Goal: Task Accomplishment & Management: Use online tool/utility

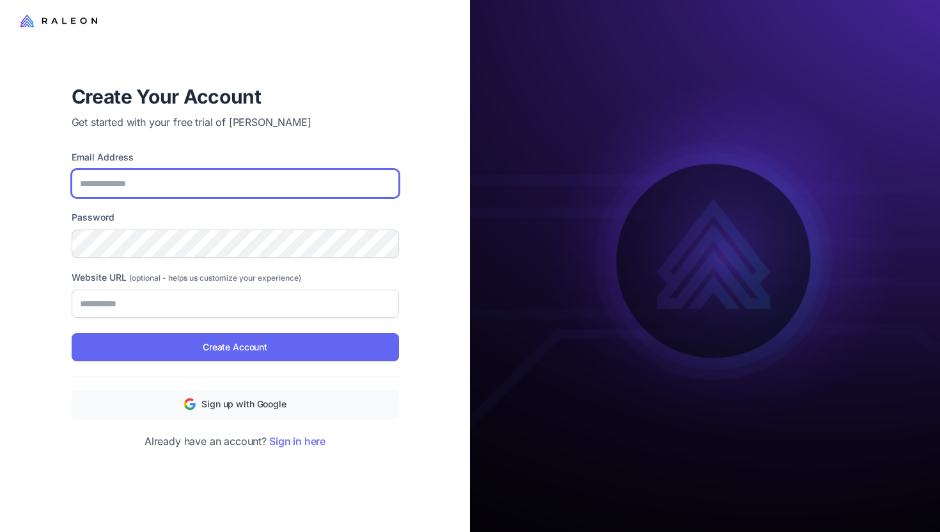
click at [263, 182] on input "Email Address" at bounding box center [235, 183] width 327 height 28
type input "**********"
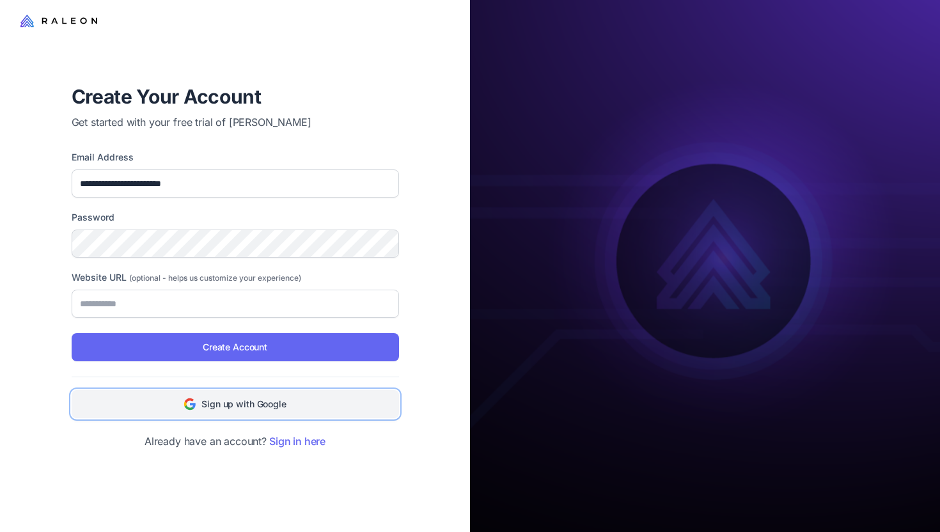
click at [255, 407] on span "Sign up with Google" at bounding box center [243, 404] width 84 height 14
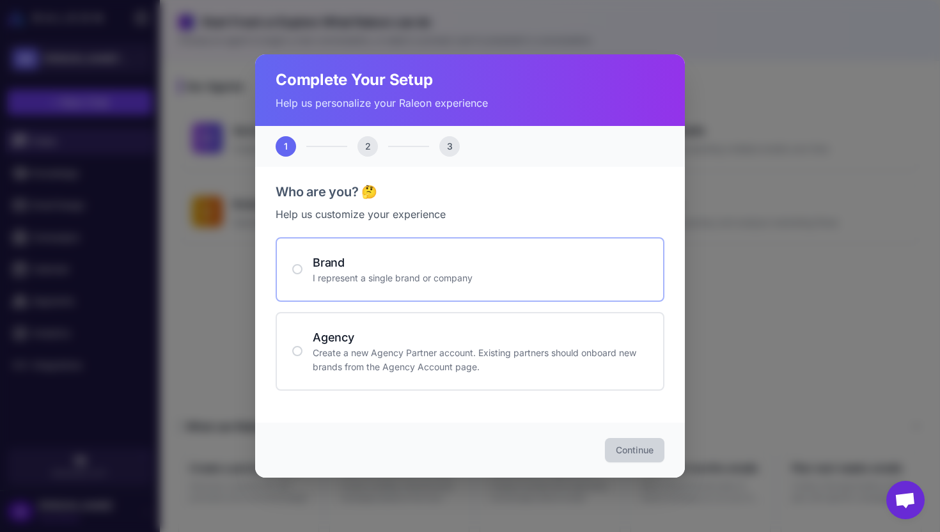
click at [409, 283] on p "I represent a single brand or company" at bounding box center [480, 278] width 335 height 14
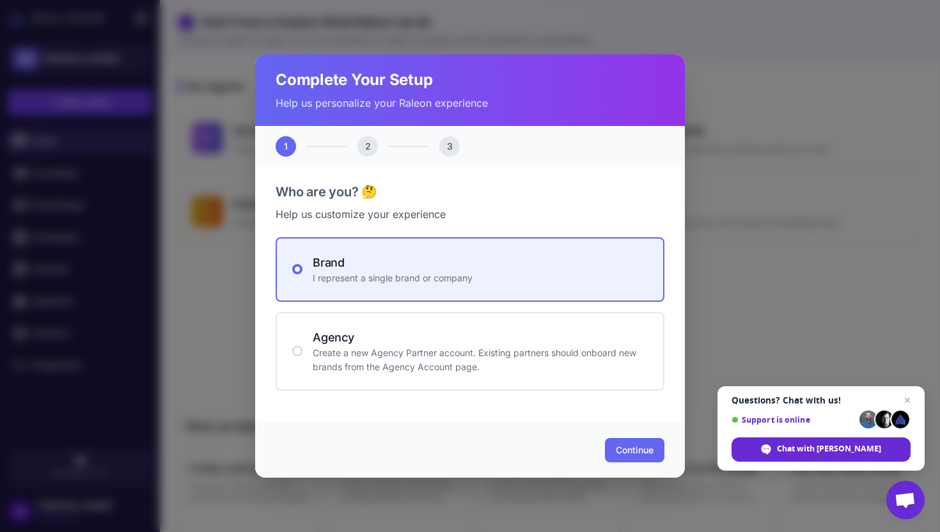
click at [610, 427] on div "Continue" at bounding box center [470, 450] width 430 height 55
click at [619, 439] on button "Continue" at bounding box center [634, 450] width 59 height 24
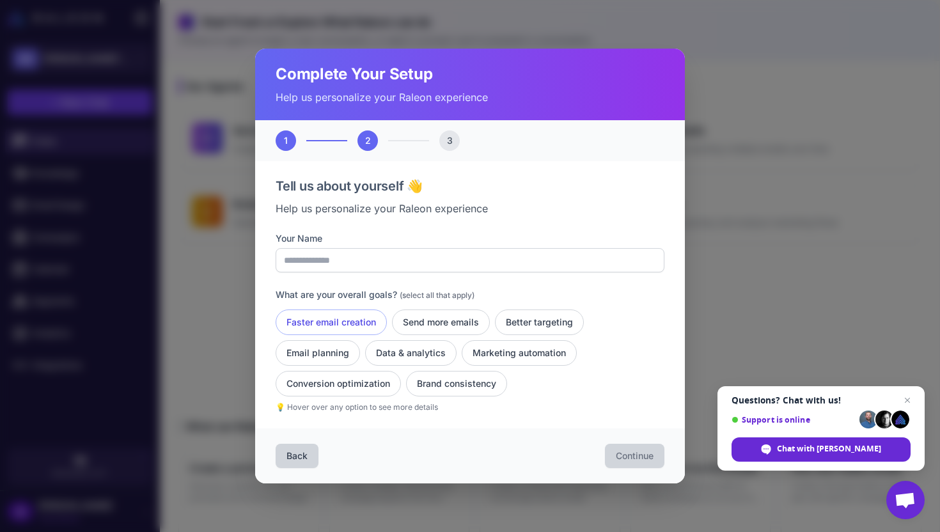
click at [357, 323] on button "Faster email creation" at bounding box center [331, 323] width 111 height 26
click at [453, 323] on button "Send more emails" at bounding box center [441, 323] width 98 height 26
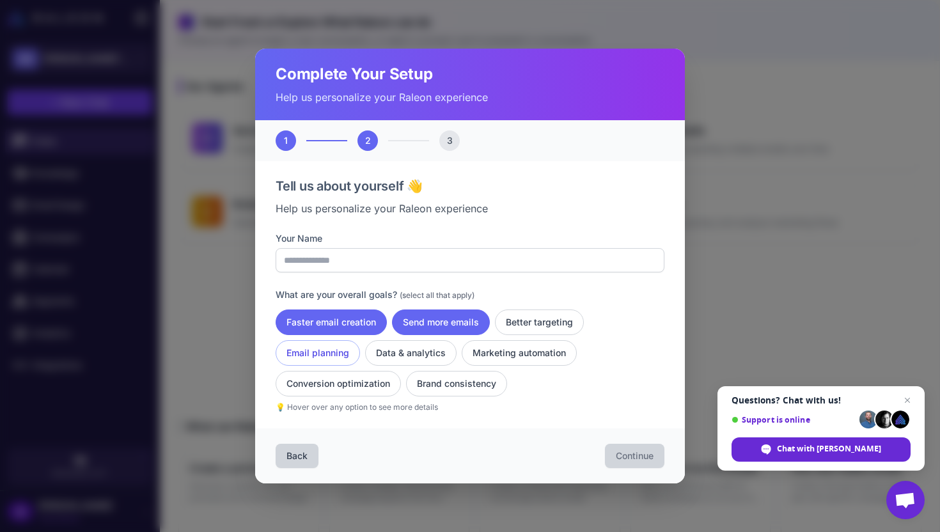
click at [299, 353] on button "Email planning" at bounding box center [318, 353] width 84 height 26
click at [340, 378] on button "Conversion optimization" at bounding box center [338, 384] width 125 height 26
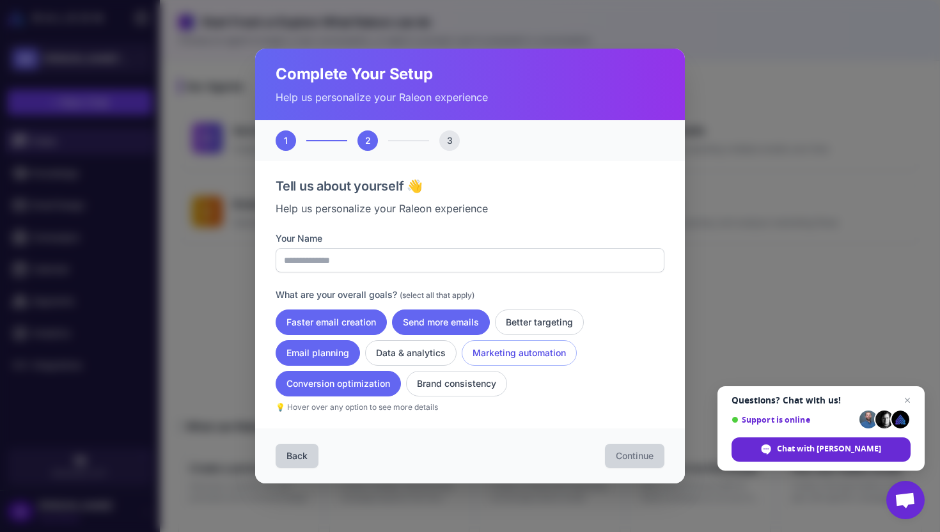
click at [500, 353] on button "Marketing automation" at bounding box center [519, 353] width 115 height 26
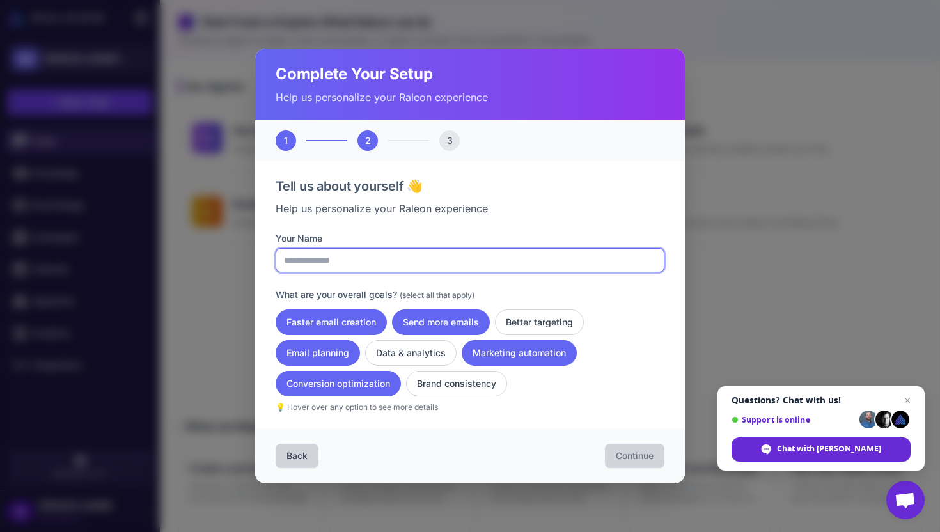
click at [404, 255] on input "Your Name" at bounding box center [470, 260] width 389 height 24
type input "**********"
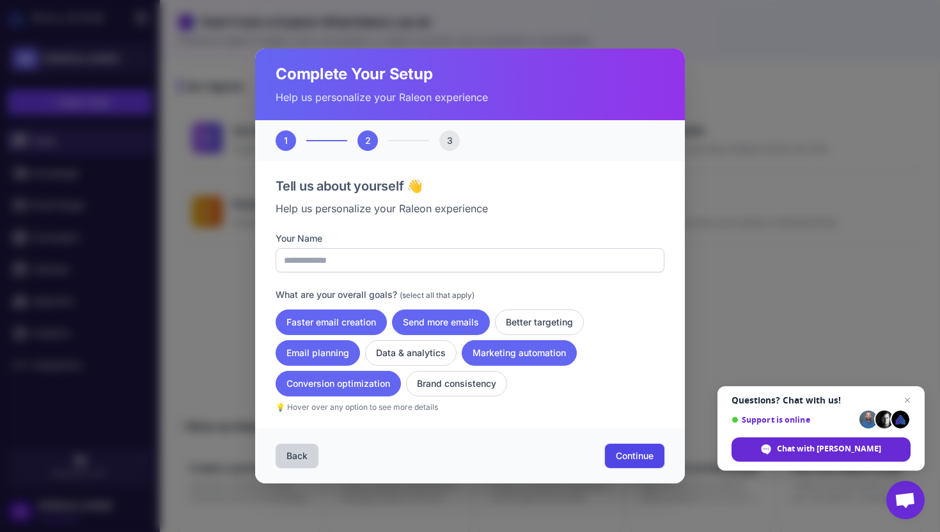
click at [629, 447] on button "Continue" at bounding box center [634, 456] width 59 height 24
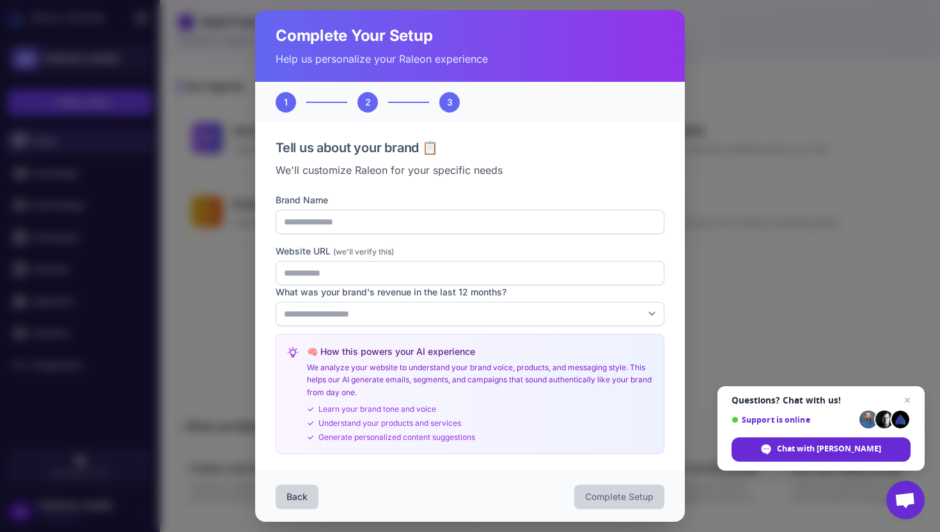
click at [491, 237] on div "**********" at bounding box center [470, 324] width 389 height 262
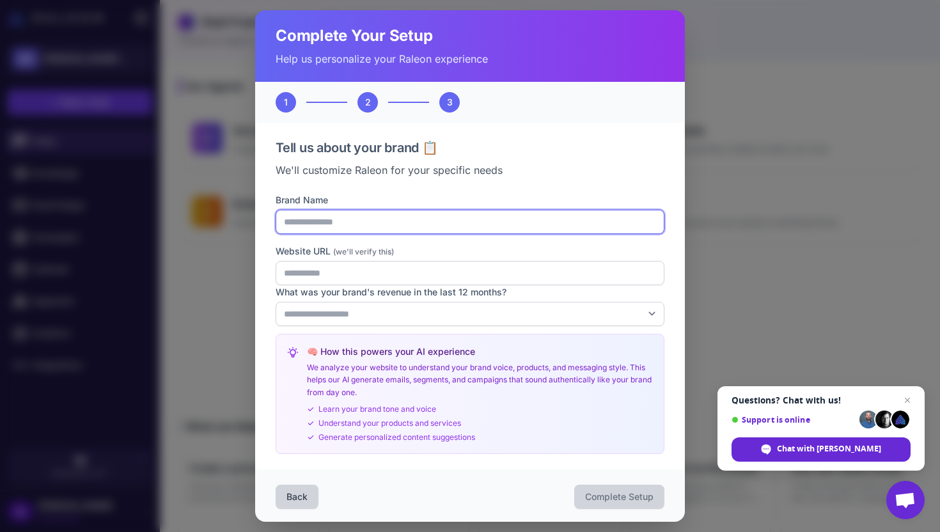
click at [491, 226] on input "Brand Name" at bounding box center [470, 222] width 389 height 24
type input "**********"
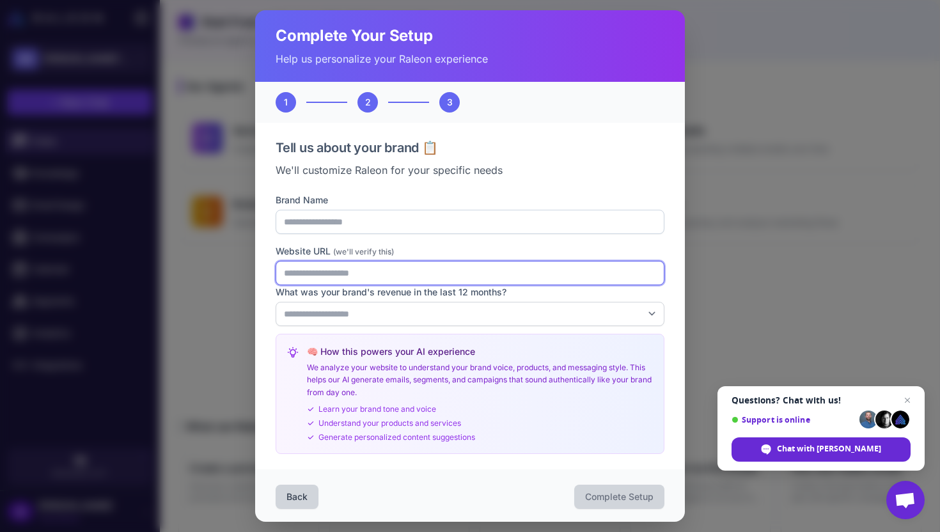
type input "**********"
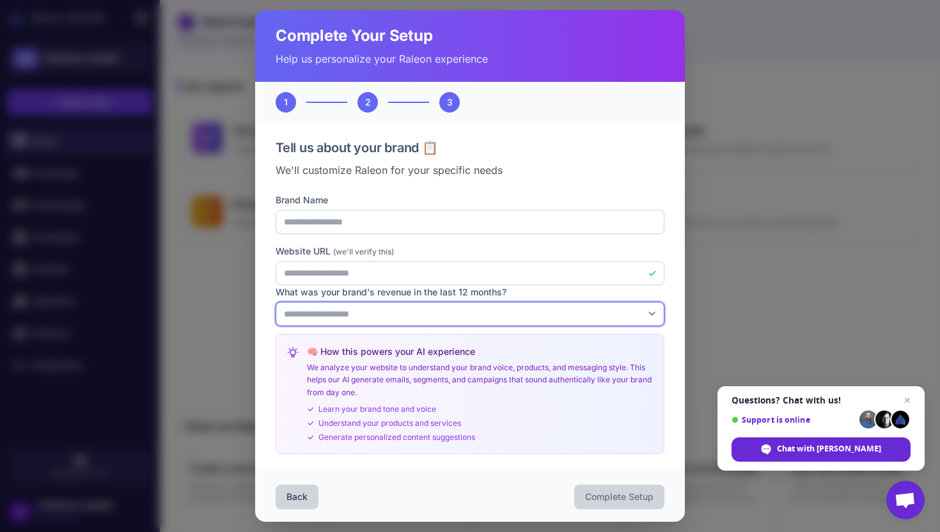
select select "*******"
click at [276, 302] on select "**********" at bounding box center [470, 314] width 389 height 24
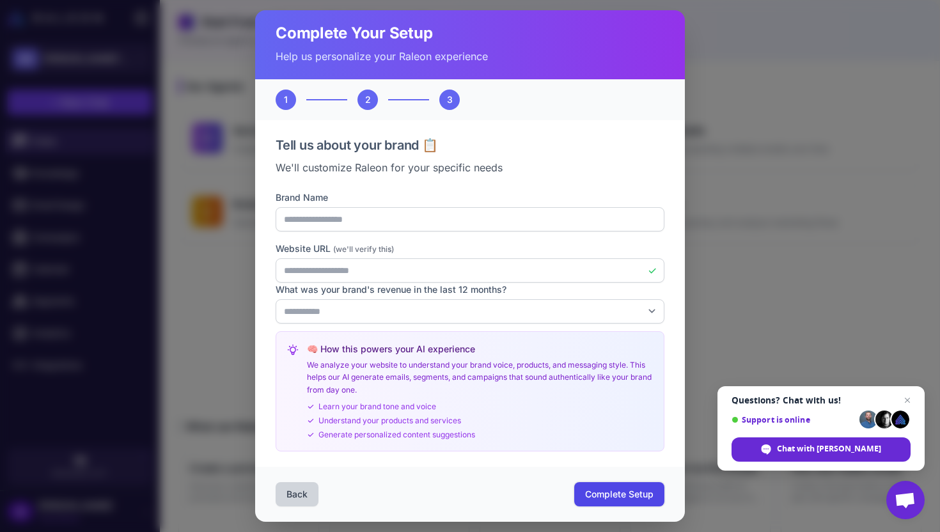
click at [594, 489] on span "Complete Setup" at bounding box center [619, 494] width 68 height 13
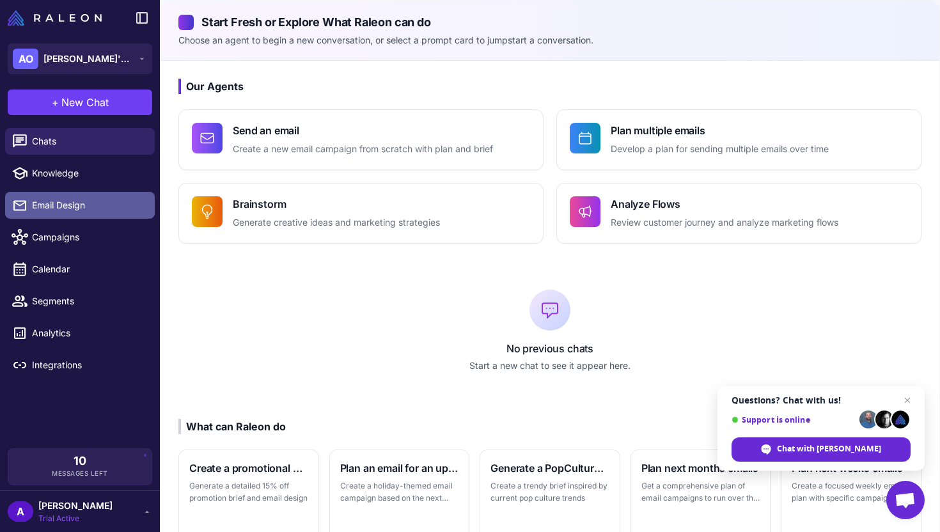
click at [65, 197] on link "Email Design" at bounding box center [80, 205] width 150 height 27
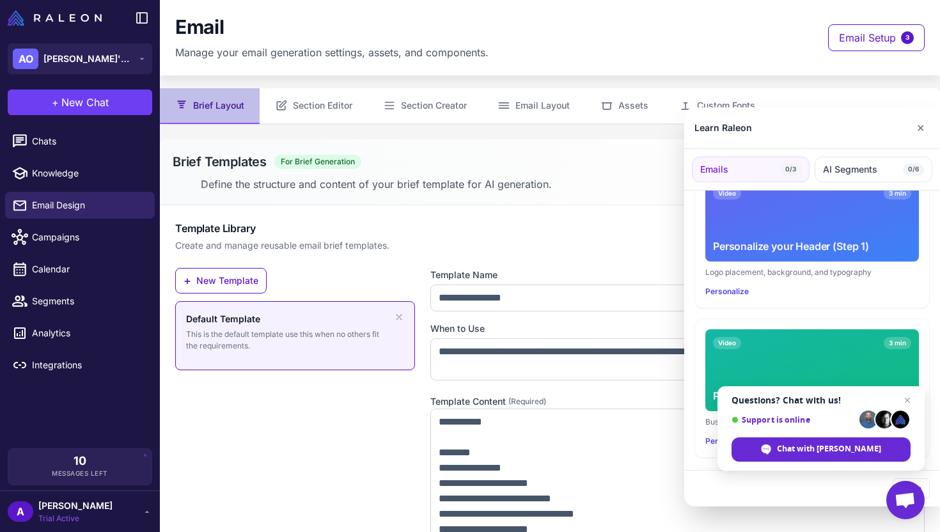
scroll to position [358, 0]
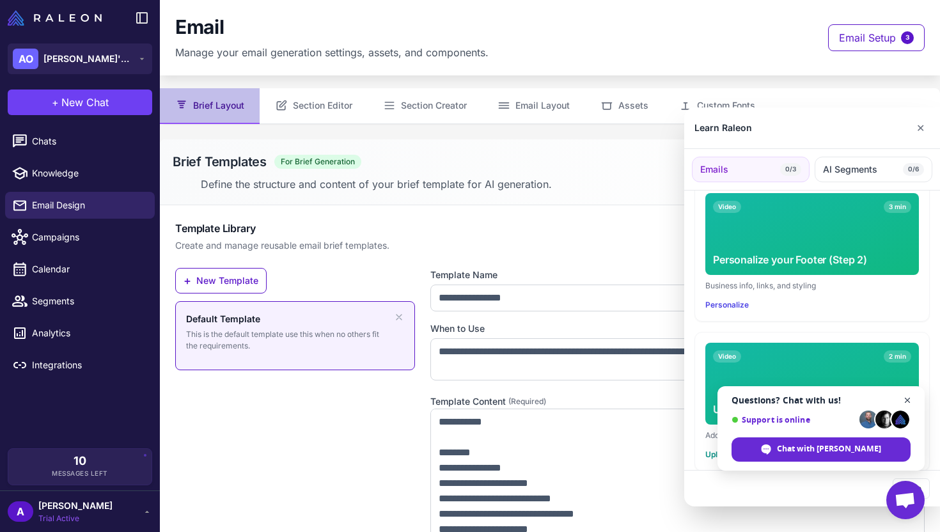
click at [911, 397] on span "Close chat" at bounding box center [908, 401] width 16 height 16
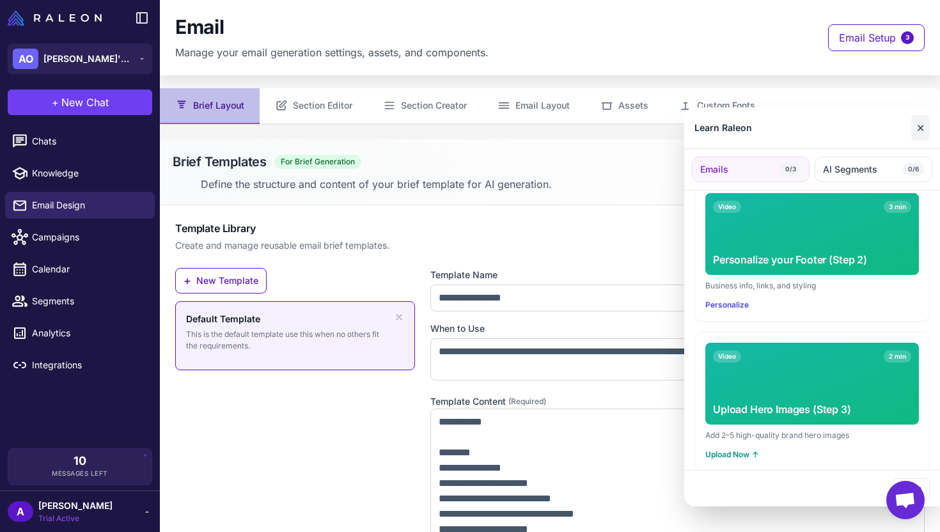
click at [915, 130] on button "✕" at bounding box center [920, 128] width 19 height 26
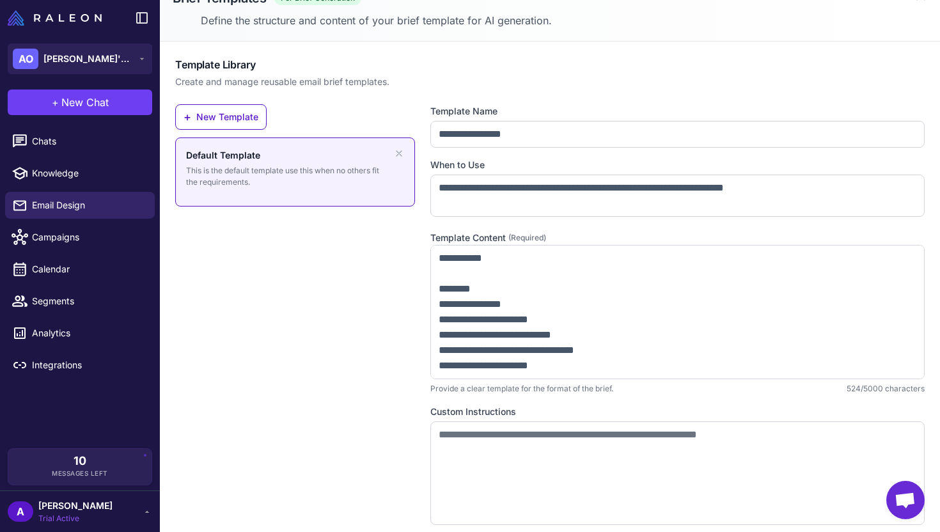
scroll to position [191, 0]
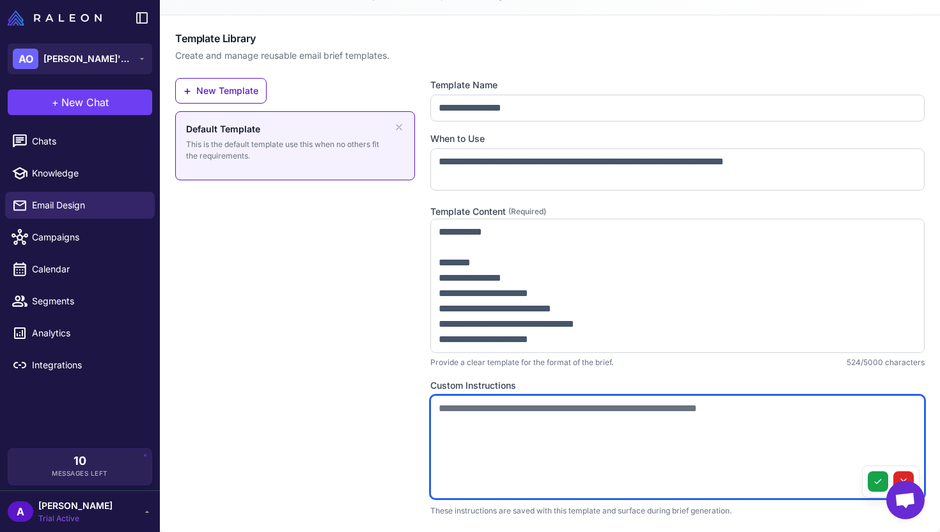
click at [473, 420] on textarea at bounding box center [677, 447] width 494 height 104
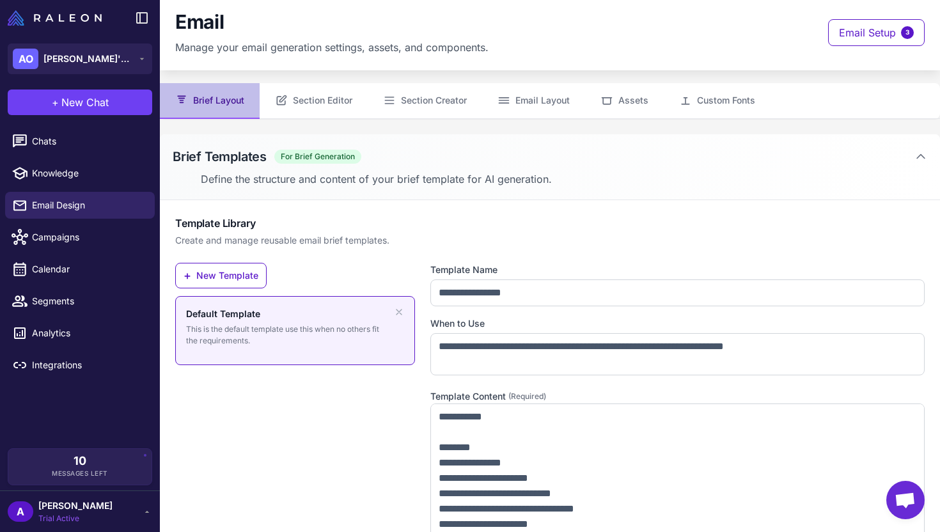
scroll to position [0, 0]
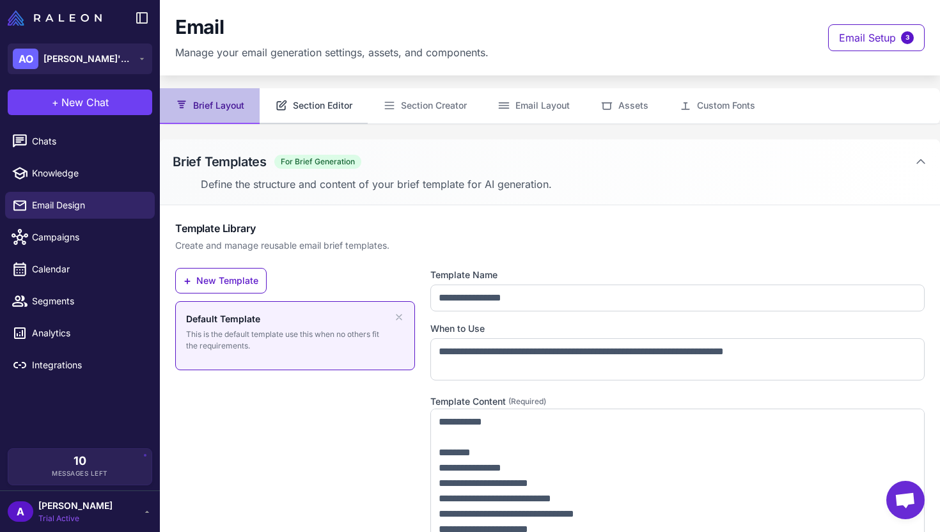
click at [312, 102] on button "Section Editor" at bounding box center [314, 106] width 108 height 36
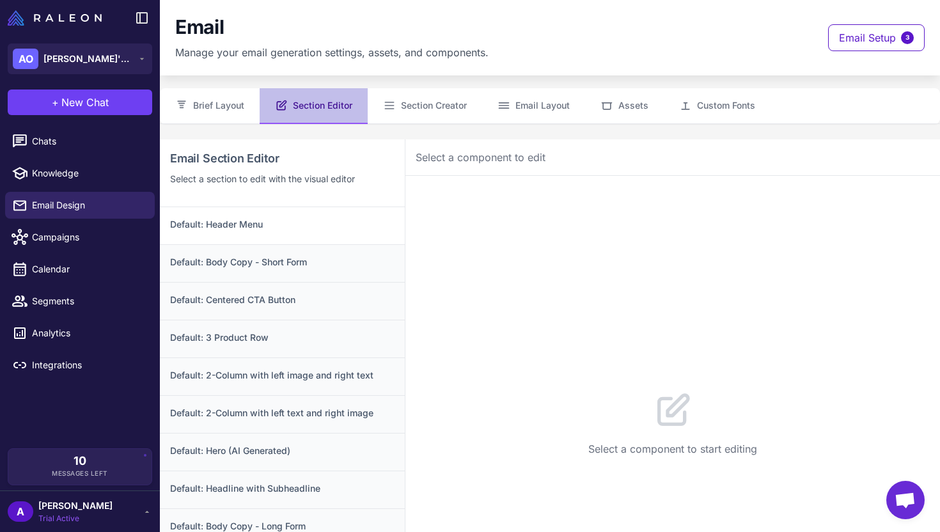
click at [281, 233] on div "Default: Header Menu" at bounding box center [282, 225] width 245 height 37
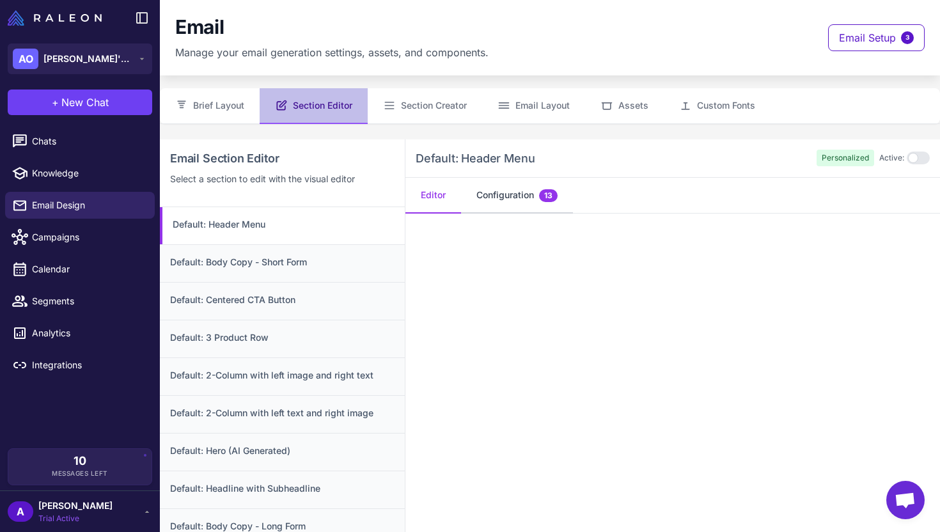
click at [525, 183] on button "Configuration 13" at bounding box center [517, 196] width 112 height 36
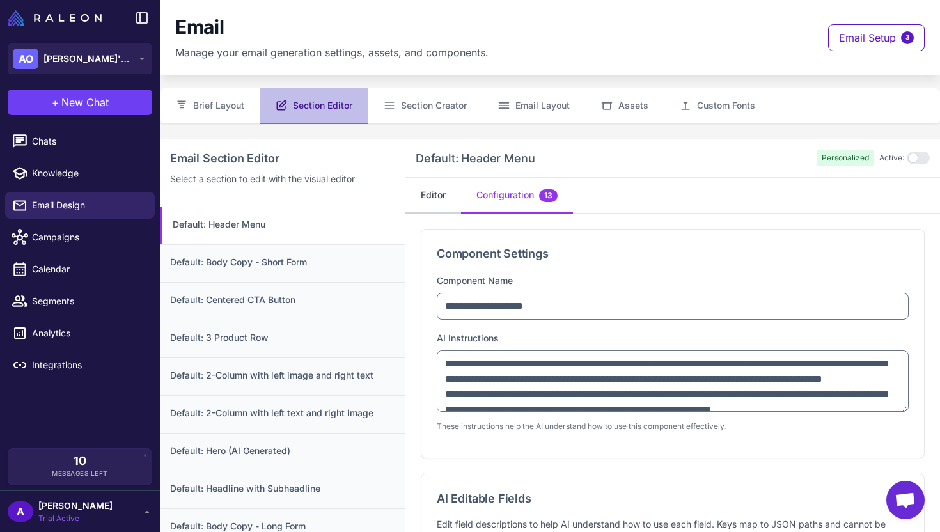
click at [429, 194] on button "Editor" at bounding box center [434, 196] width 56 height 36
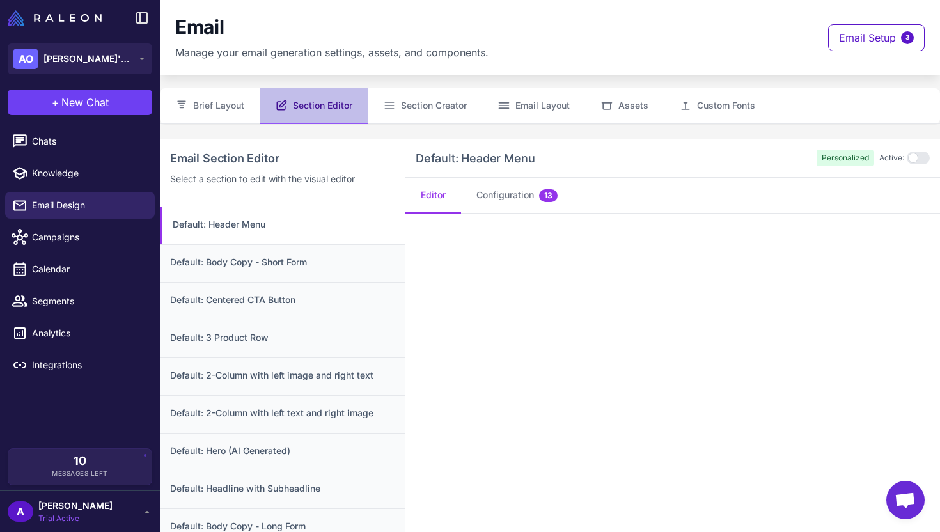
click at [631, 30] on div "Email Manage your email generation settings, assets, and components. Email Setu…" at bounding box center [550, 37] width 750 height 45
click at [450, 108] on button "Section Creator" at bounding box center [425, 106] width 114 height 36
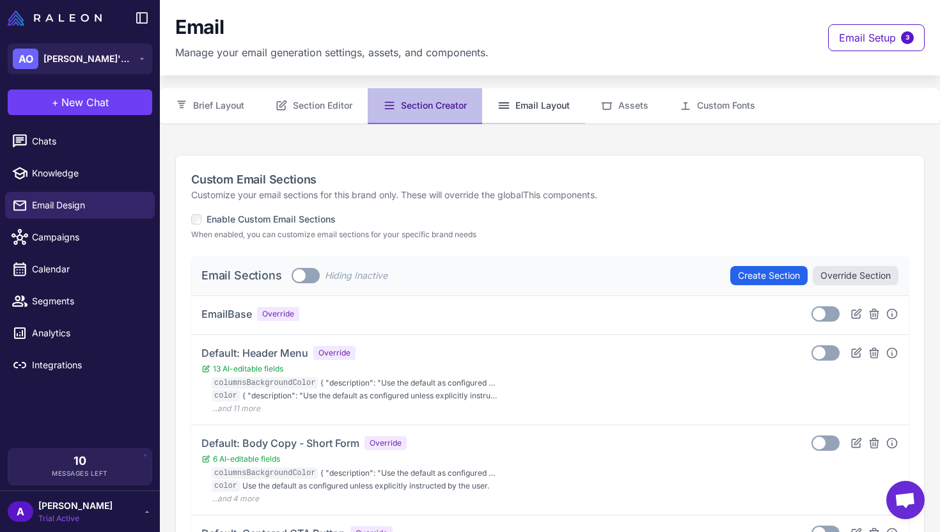
click at [523, 102] on button "Email Layout" at bounding box center [533, 106] width 103 height 36
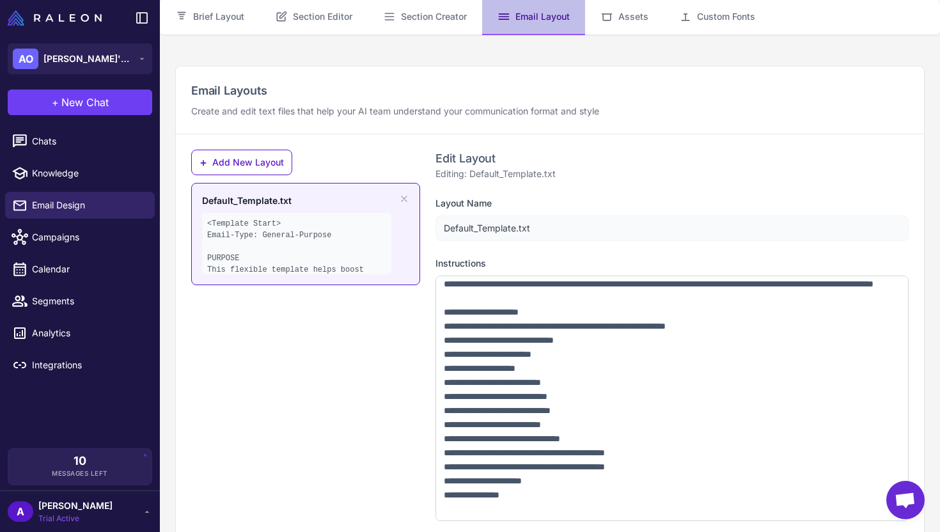
scroll to position [125, 0]
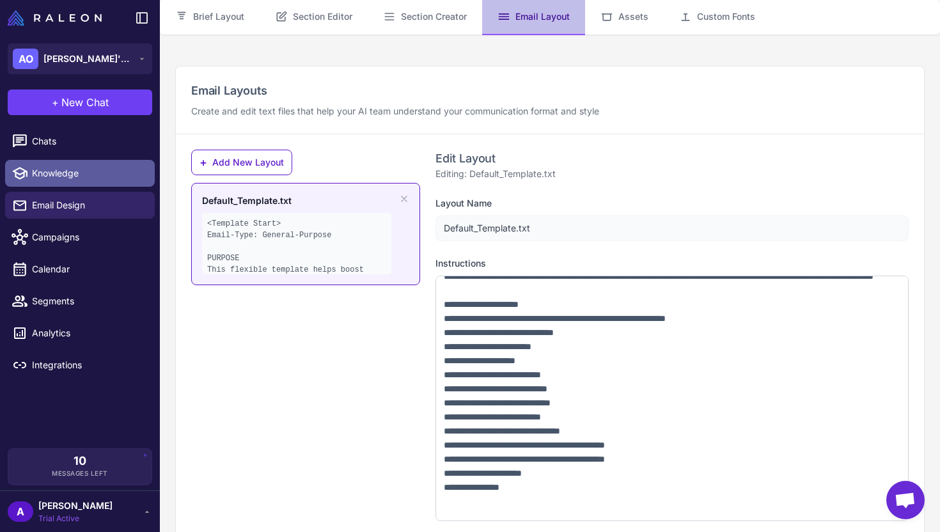
click at [69, 168] on span "Knowledge" at bounding box center [88, 173] width 113 height 14
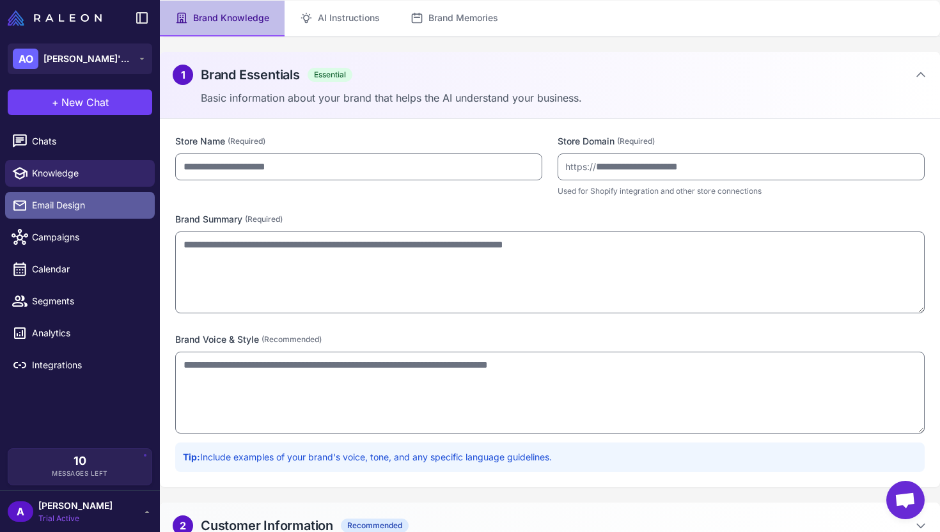
type input "**********"
type textarea "**********"
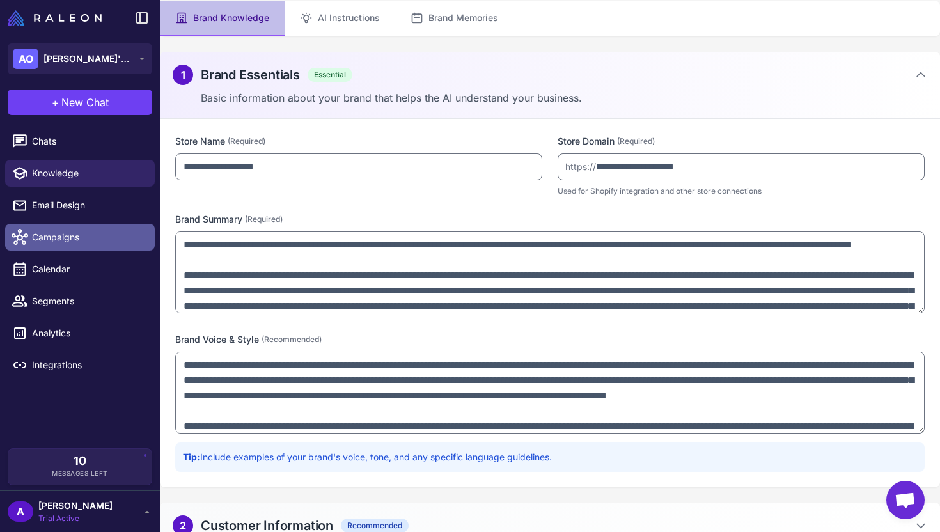
click at [67, 241] on span "Campaigns" at bounding box center [88, 237] width 113 height 14
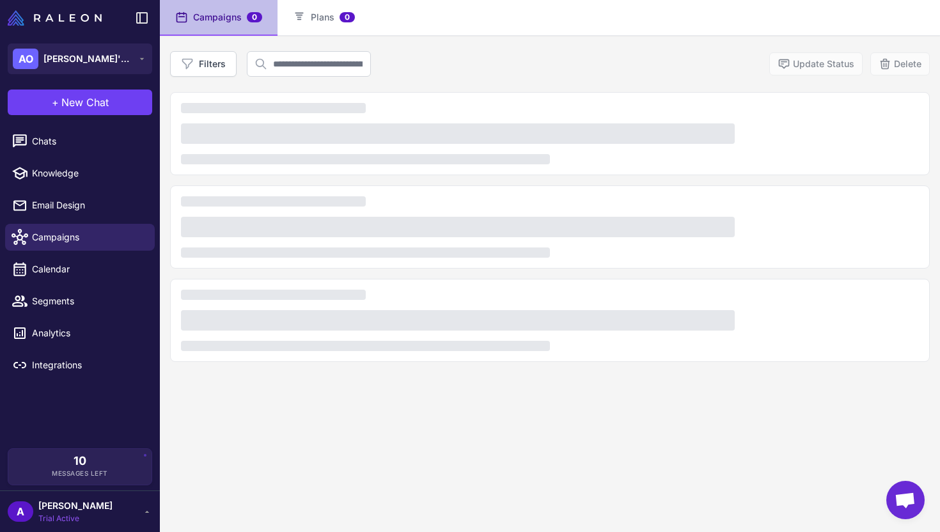
scroll to position [88, 0]
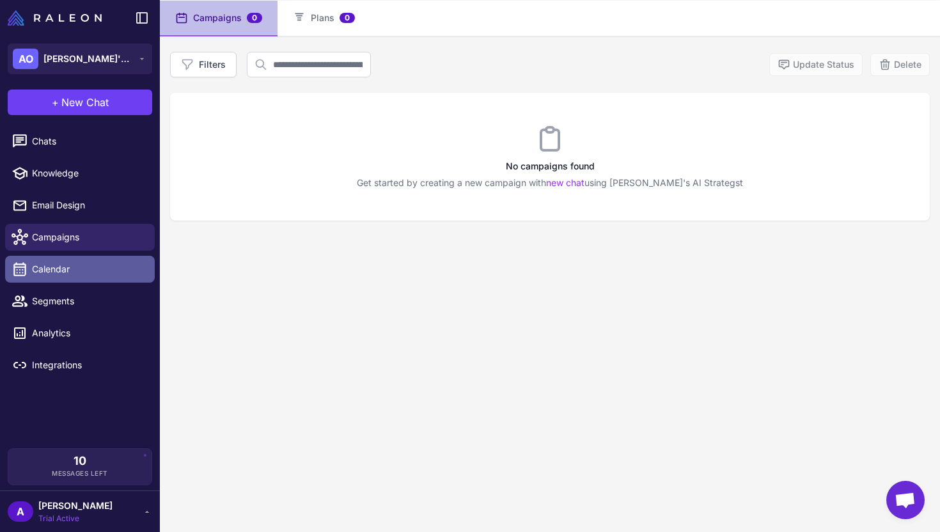
click at [26, 269] on icon at bounding box center [20, 269] width 17 height 17
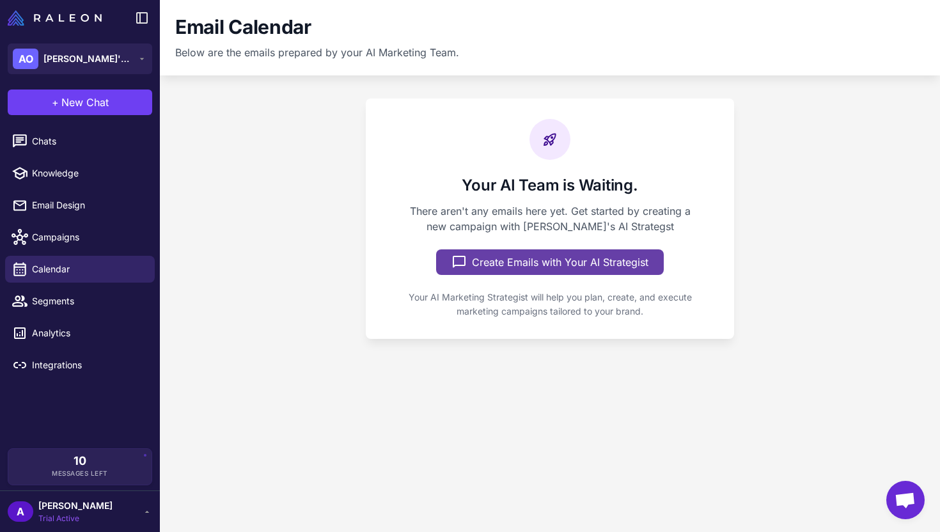
click at [604, 267] on button "Create Emails with Your AI Strategist" at bounding box center [550, 262] width 228 height 26
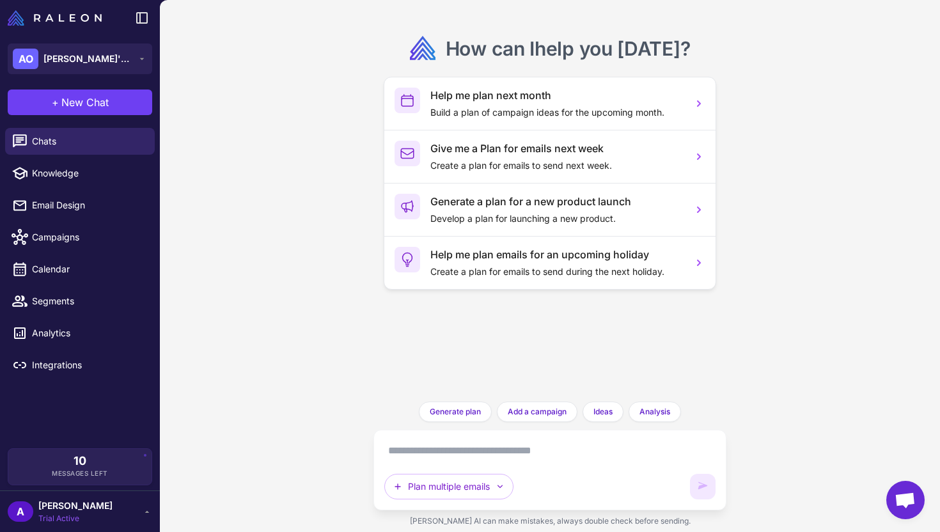
scroll to position [60, 0]
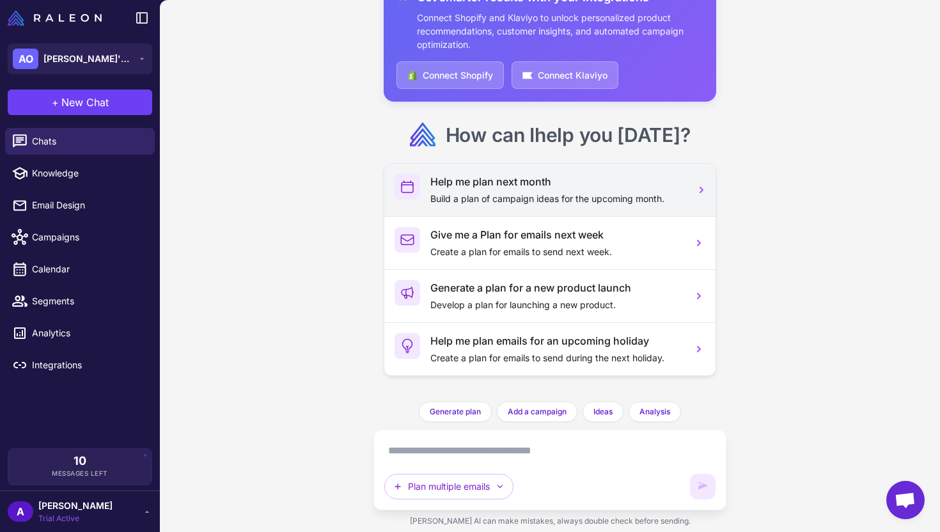
click at [525, 196] on p "Build a plan of campaign ideas for the upcoming month." at bounding box center [555, 199] width 251 height 14
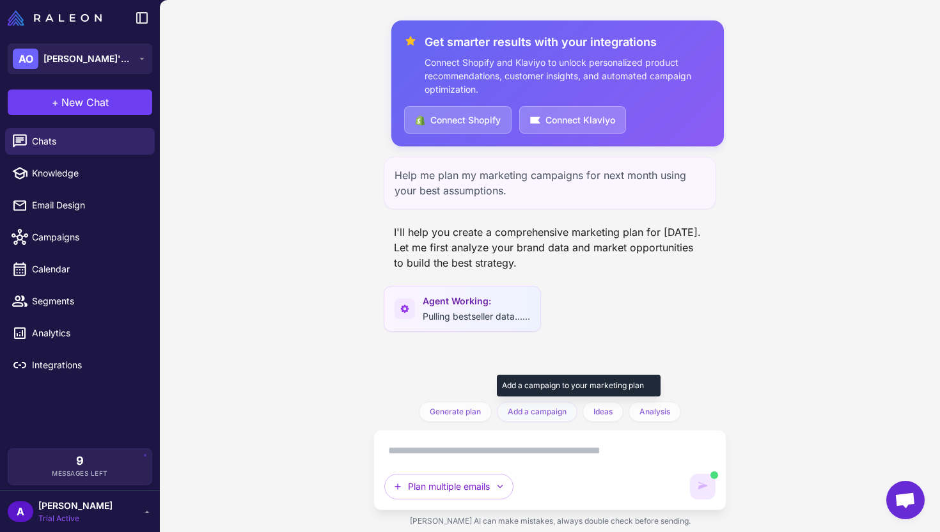
scroll to position [12, 0]
